Goal: Task Accomplishment & Management: Use online tool/utility

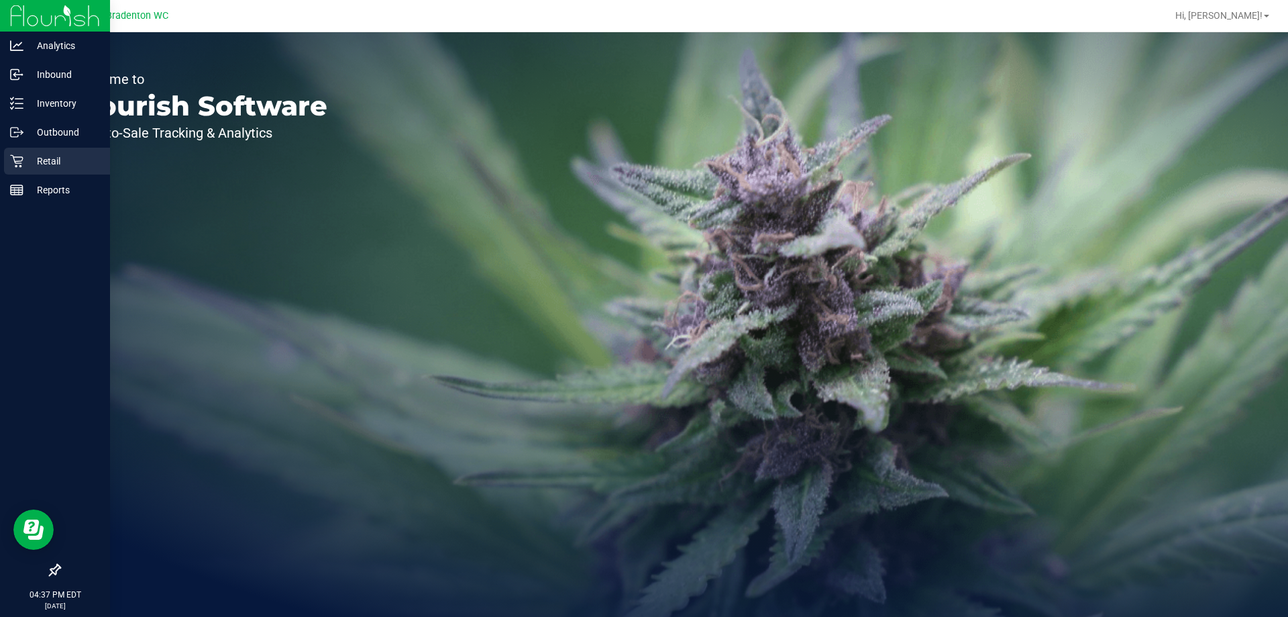
click at [23, 158] on p "Retail" at bounding box center [63, 161] width 81 height 16
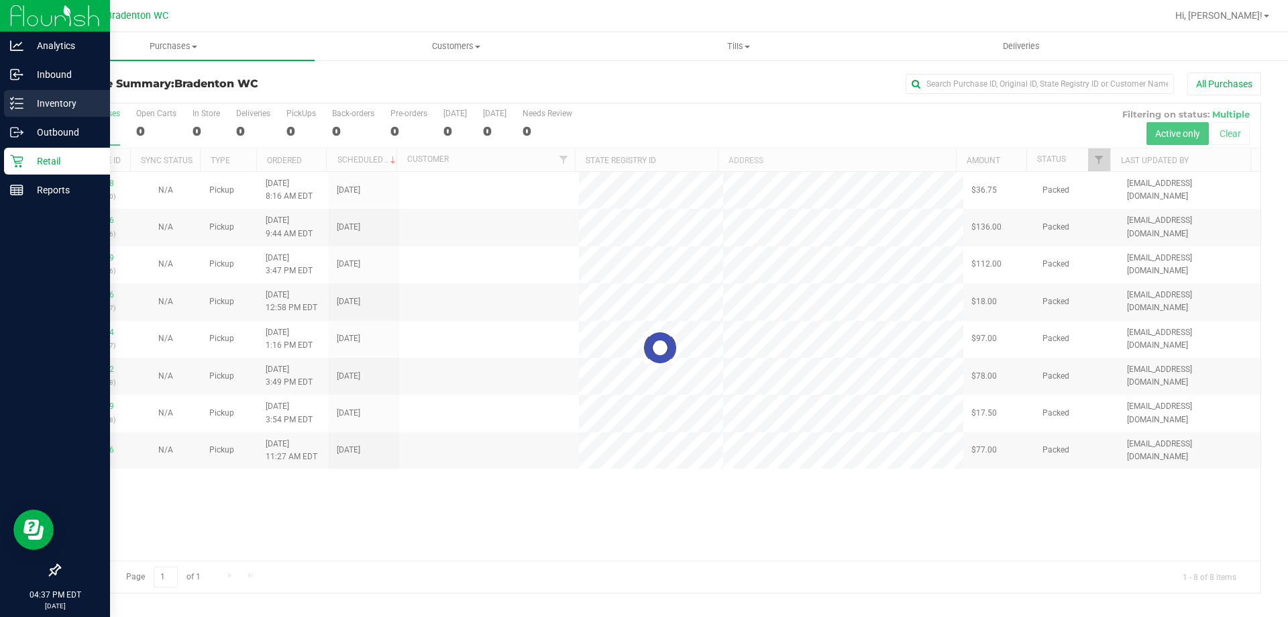
click at [21, 98] on icon at bounding box center [16, 103] width 13 height 13
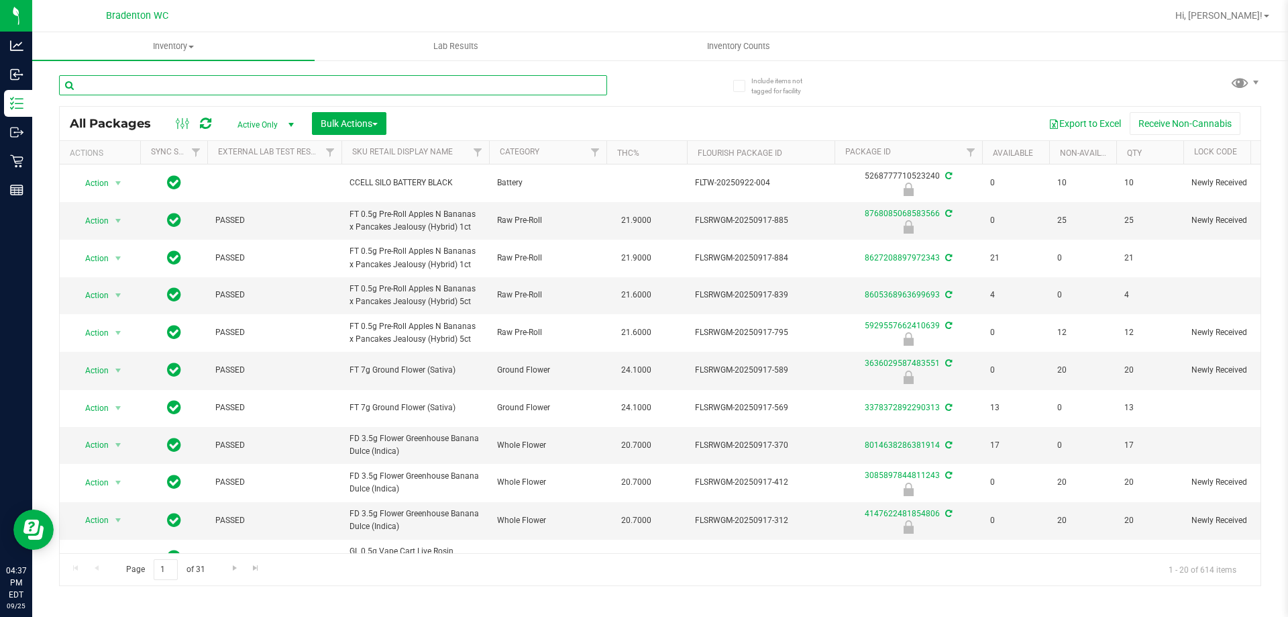
click at [181, 80] on input "text" at bounding box center [333, 85] width 548 height 20
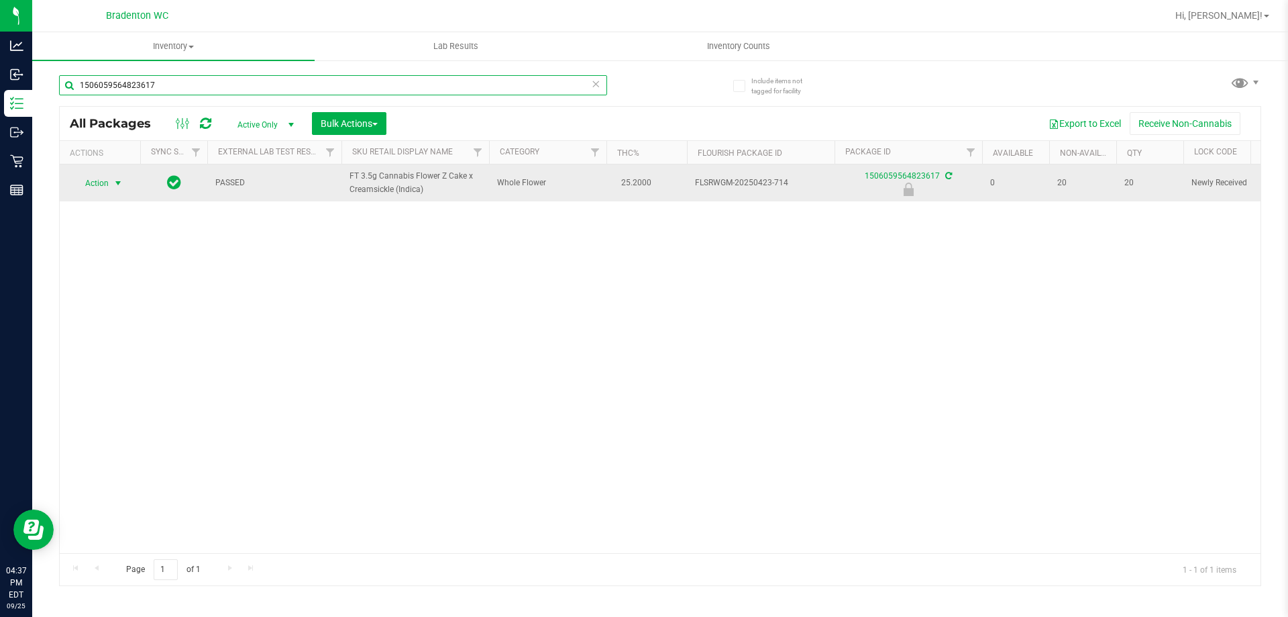
type input "1506059564823617"
click at [116, 183] on span "select" at bounding box center [118, 183] width 11 height 11
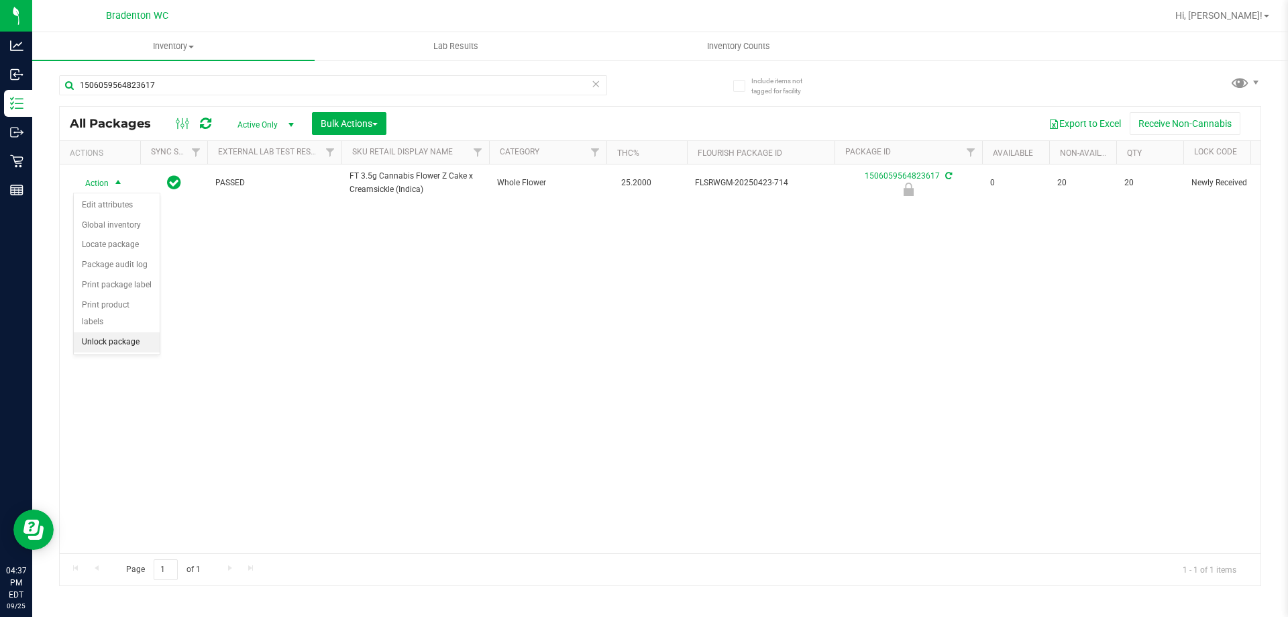
click at [132, 332] on li "Unlock package" at bounding box center [117, 342] width 86 height 20
click at [596, 85] on icon at bounding box center [595, 83] width 9 height 16
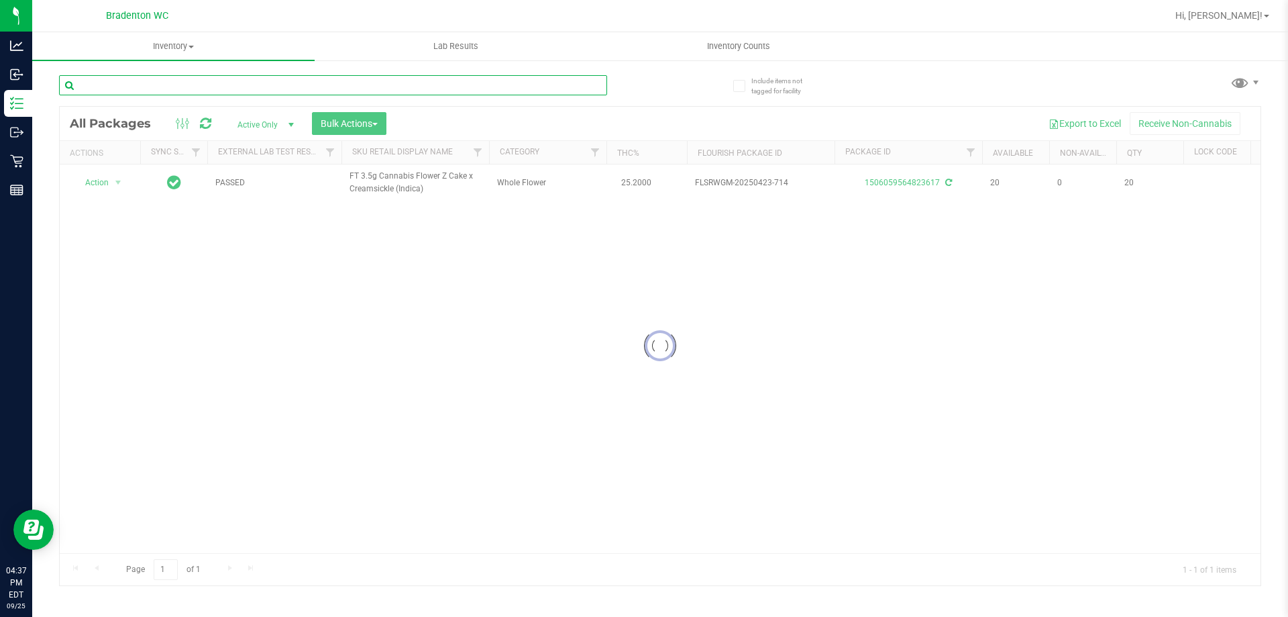
click at [570, 94] on input "text" at bounding box center [333, 85] width 548 height 20
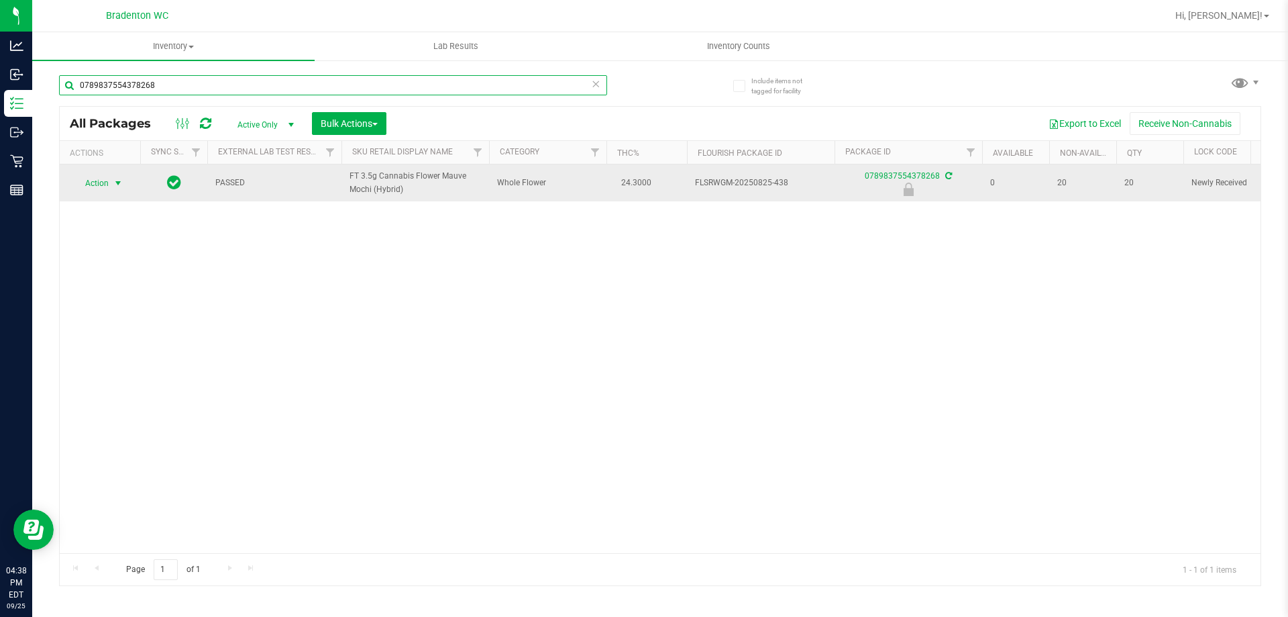
type input "0789837554378268"
click at [116, 183] on span "select" at bounding box center [118, 183] width 11 height 11
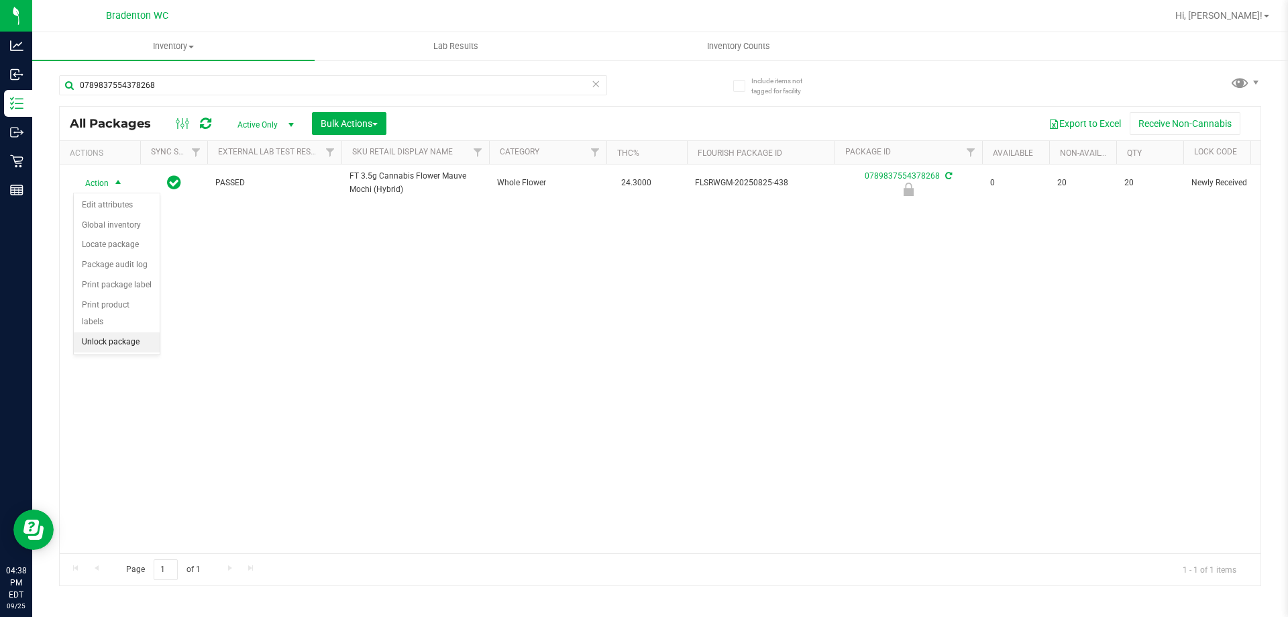
click at [114, 332] on li "Unlock package" at bounding box center [117, 342] width 86 height 20
click at [597, 84] on icon at bounding box center [595, 83] width 9 height 16
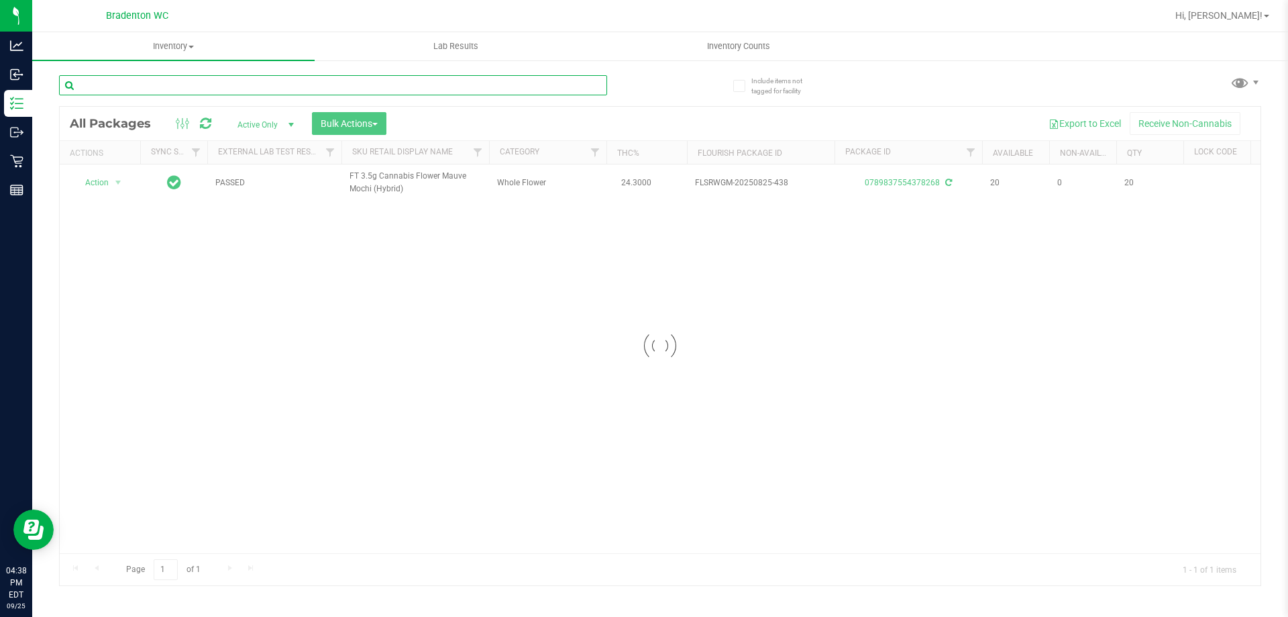
click at [590, 81] on input "text" at bounding box center [333, 85] width 548 height 20
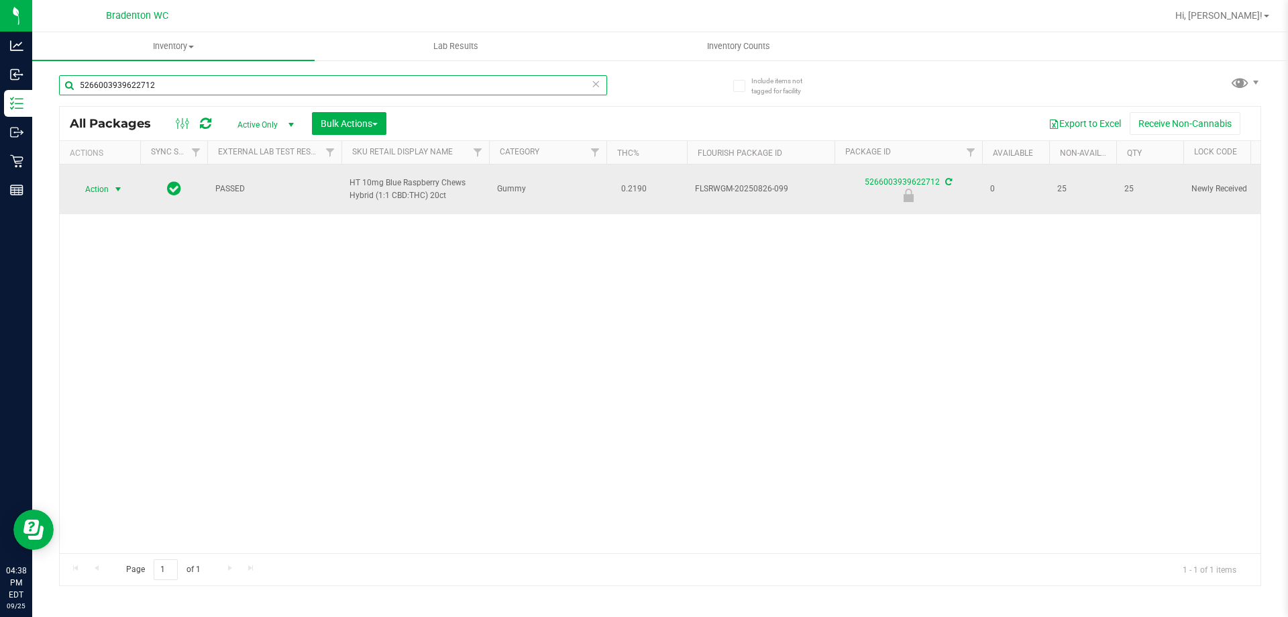
type input "5266003939622712"
click at [95, 188] on span "Action" at bounding box center [91, 189] width 36 height 19
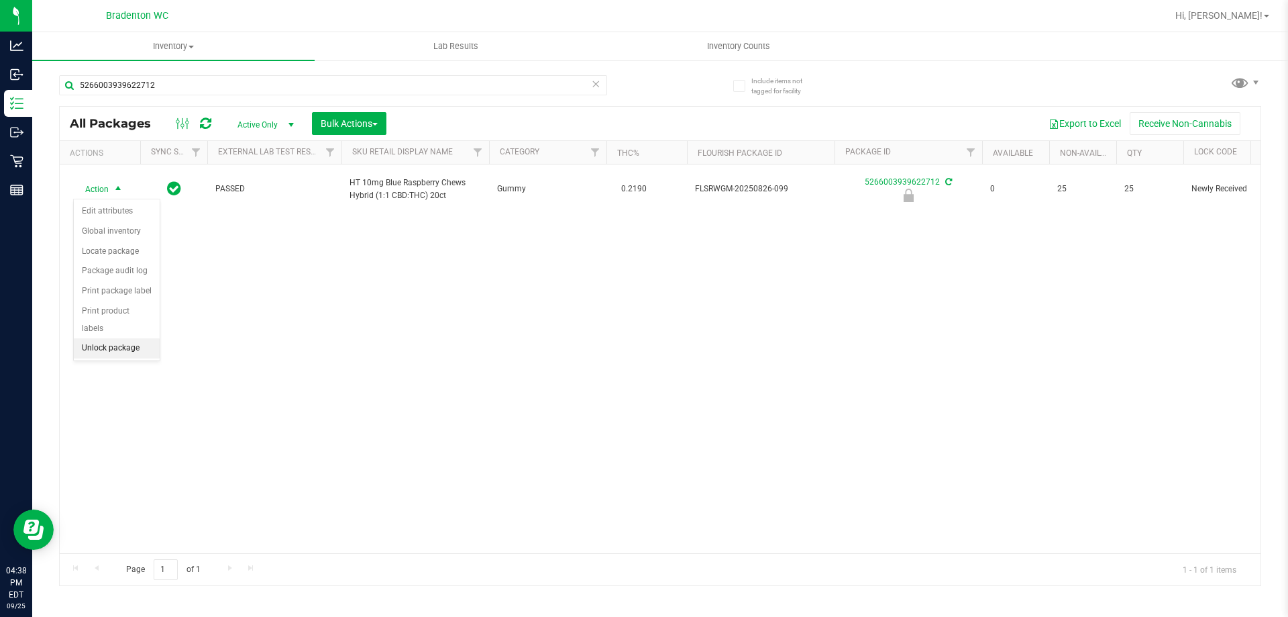
click at [131, 338] on li "Unlock package" at bounding box center [117, 348] width 86 height 20
